Goal: Task Accomplishment & Management: Use online tool/utility

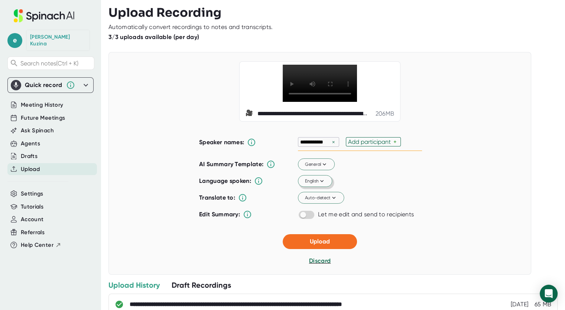
click at [312, 187] on button "English" at bounding box center [315, 181] width 34 height 12
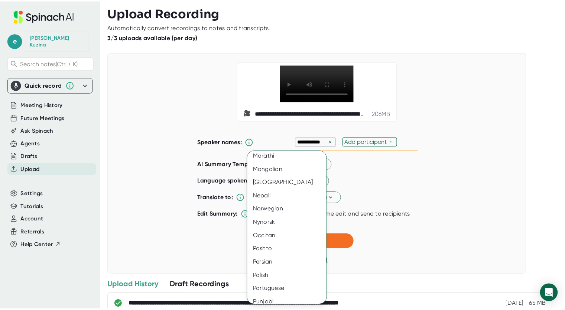
scroll to position [928, 0]
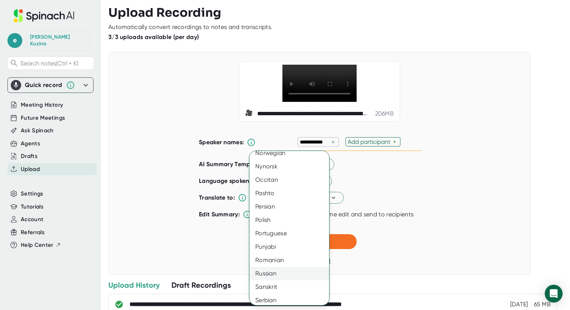
click at [277, 274] on div "Russian" at bounding box center [291, 273] width 85 height 13
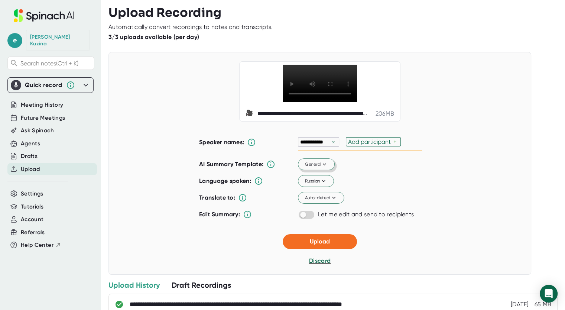
click at [317, 170] on button "General" at bounding box center [316, 165] width 37 height 12
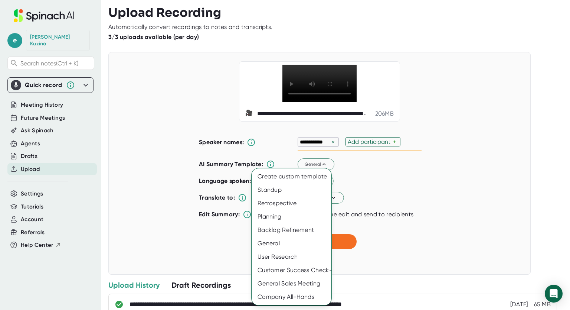
click at [464, 174] on div at bounding box center [285, 155] width 570 height 310
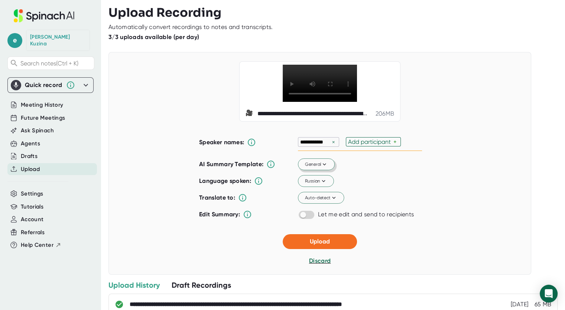
click at [323, 166] on icon at bounding box center [324, 164] width 3 height 2
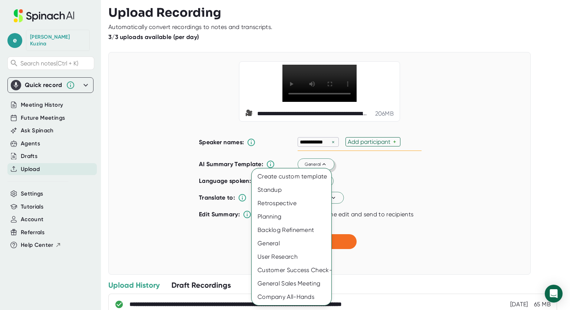
click at [456, 238] on div at bounding box center [285, 155] width 570 height 310
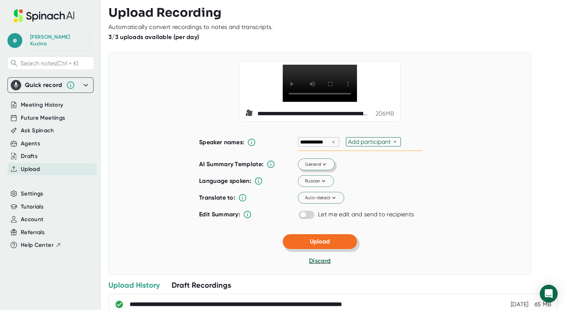
click at [321, 245] on span "Upload" at bounding box center [320, 241] width 20 height 7
